Goal: Task Accomplishment & Management: Complete application form

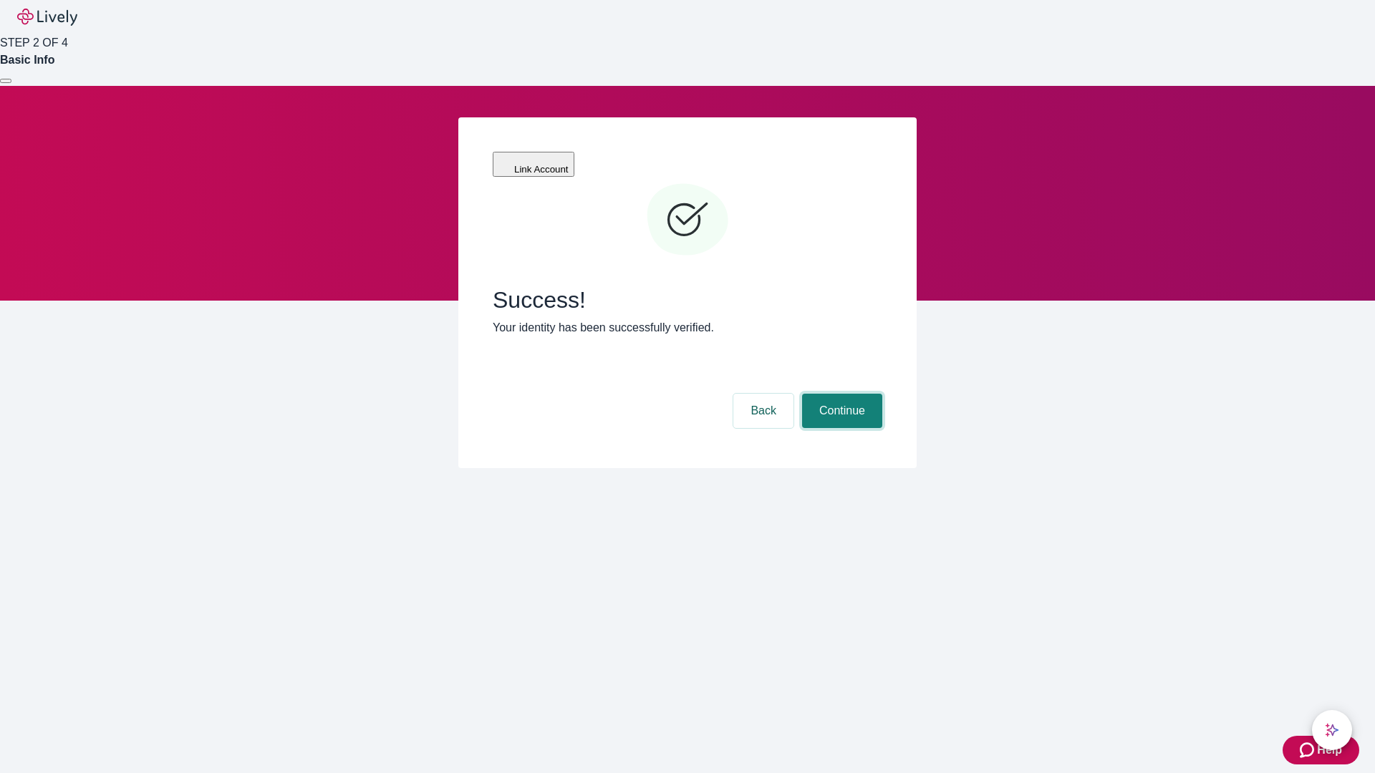
click at [840, 394] on button "Continue" at bounding box center [842, 411] width 80 height 34
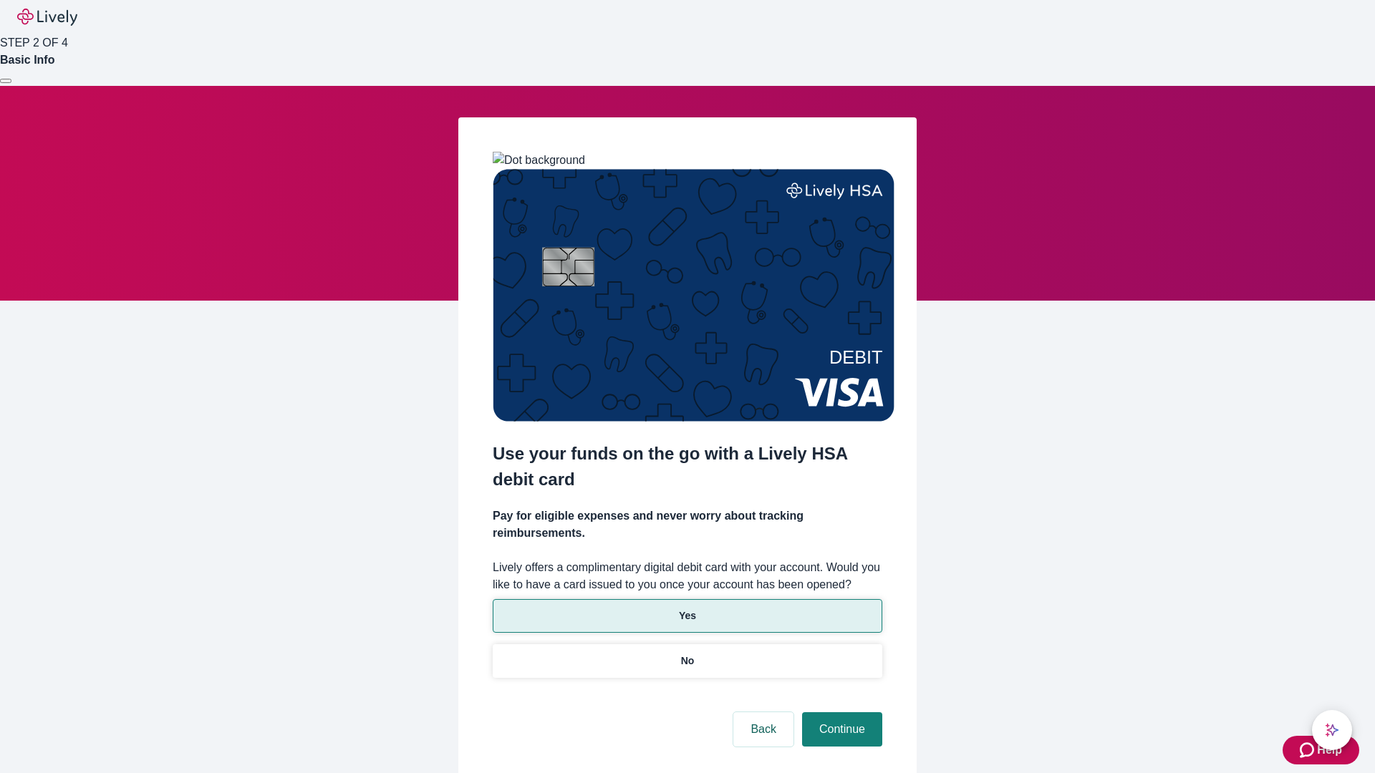
click at [687, 609] on p "Yes" at bounding box center [687, 616] width 17 height 15
click at [840, 713] on button "Continue" at bounding box center [842, 730] width 80 height 34
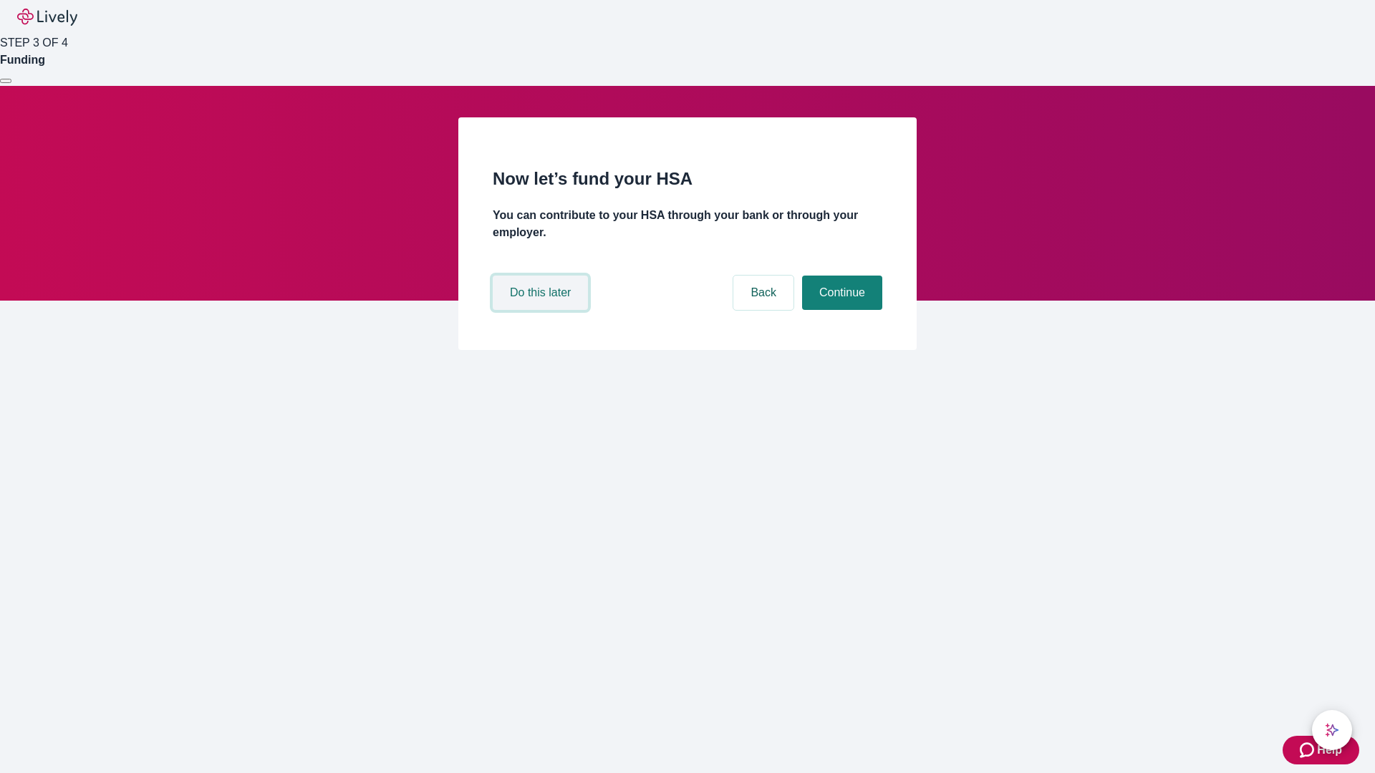
click at [542, 310] on button "Do this later" at bounding box center [540, 293] width 95 height 34
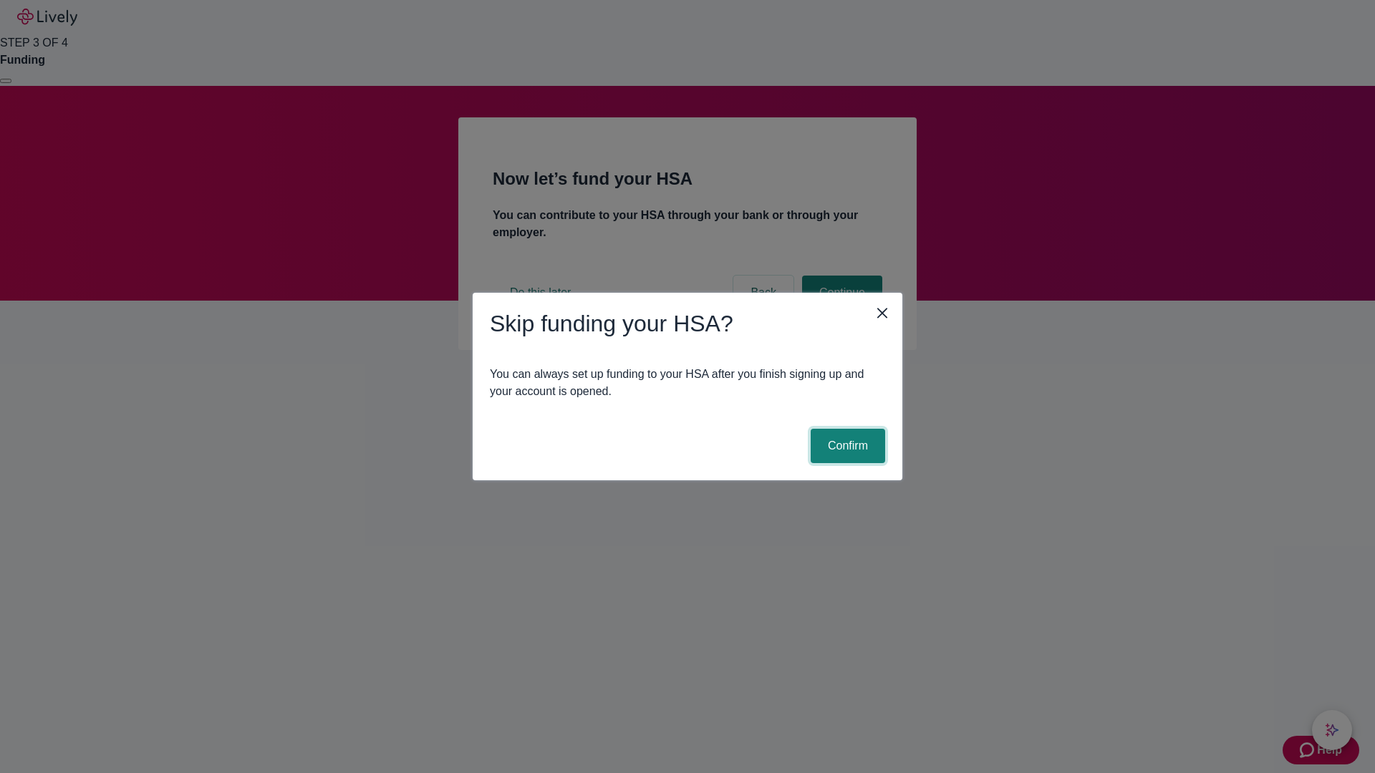
click at [846, 446] on button "Confirm" at bounding box center [848, 446] width 74 height 34
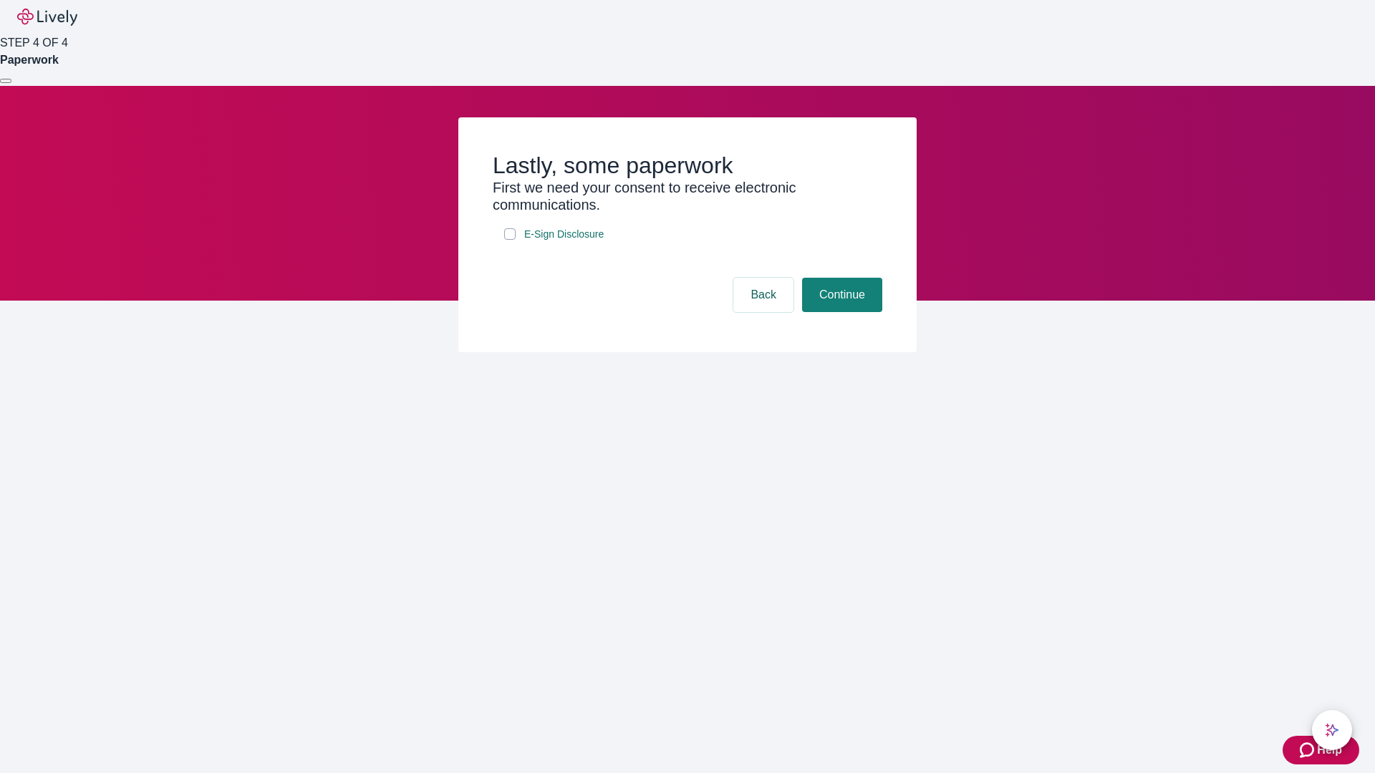
click at [510, 240] on input "E-Sign Disclosure" at bounding box center [509, 233] width 11 height 11
checkbox input "true"
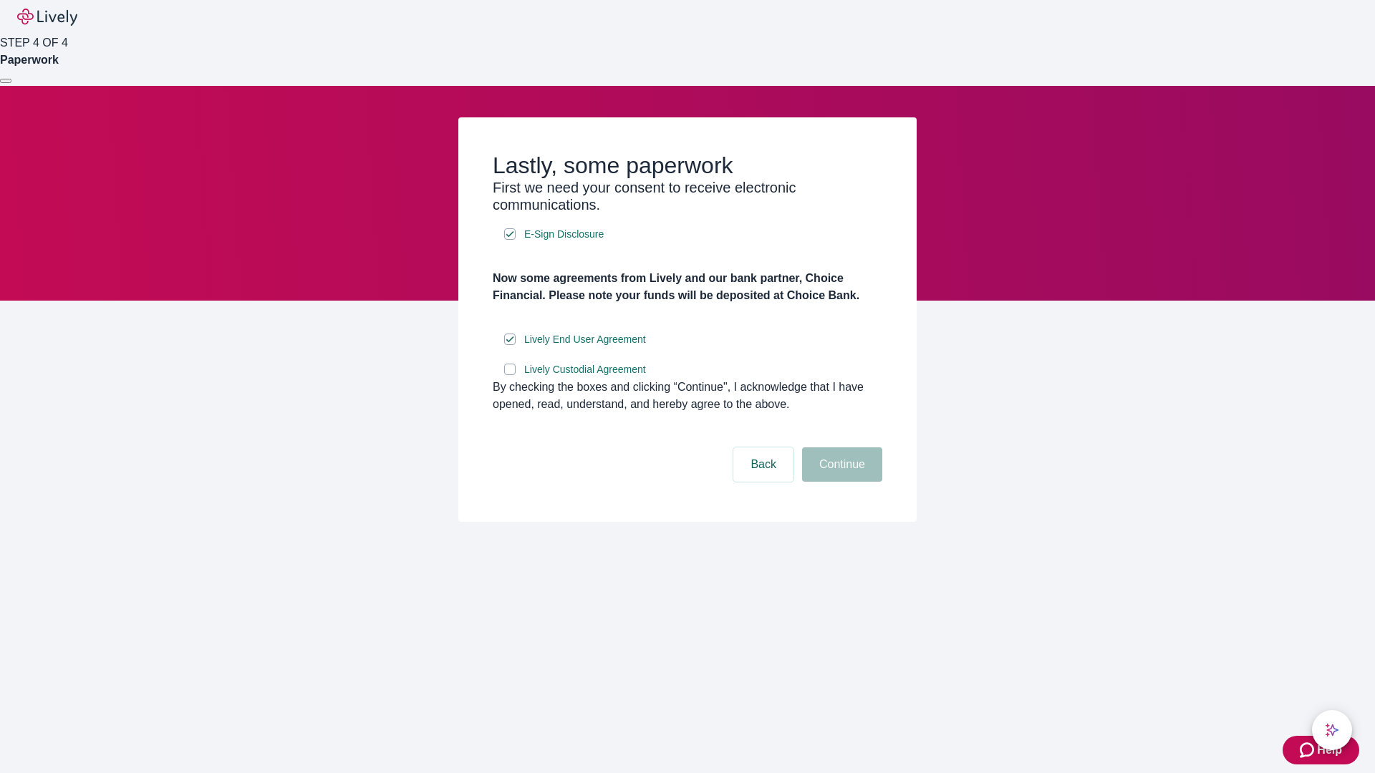
click at [510, 375] on input "Lively Custodial Agreement" at bounding box center [509, 369] width 11 height 11
checkbox input "true"
click at [840, 482] on button "Continue" at bounding box center [842, 465] width 80 height 34
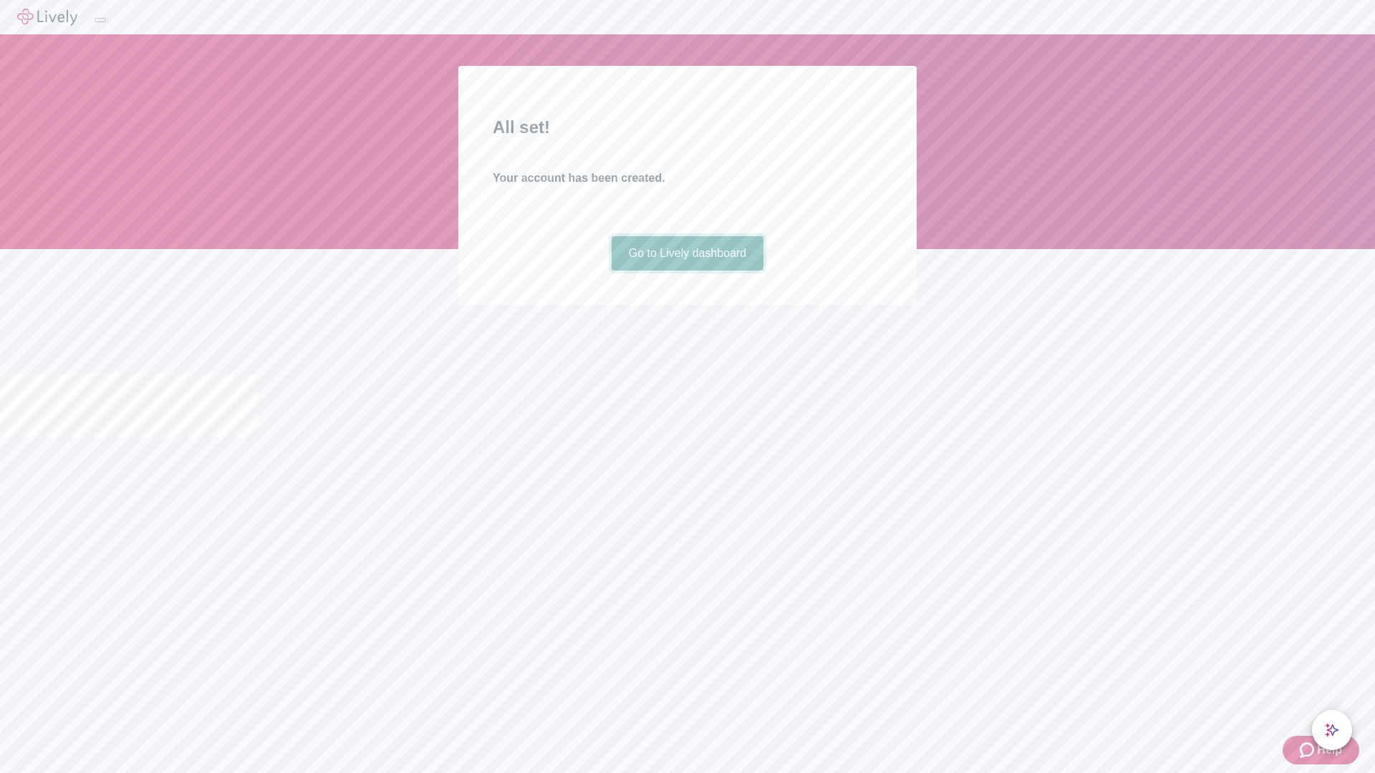
click at [687, 271] on link "Go to Lively dashboard" at bounding box center [688, 253] width 153 height 34
